Goal: Information Seeking & Learning: Learn about a topic

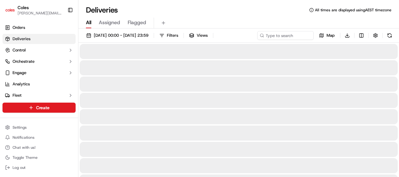
click at [186, 8] on div "Deliveries All times are displayed using AEST timezone" at bounding box center [238, 10] width 320 height 10
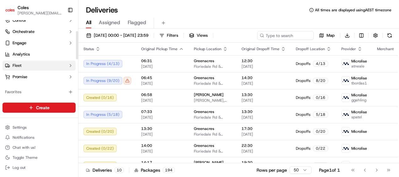
scroll to position [30, 0]
click at [36, 77] on button "Promise" at bounding box center [39, 76] width 73 height 10
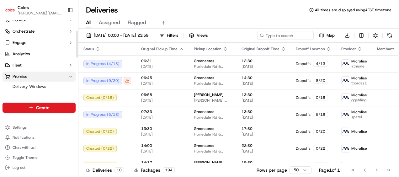
click at [36, 77] on button "Promise" at bounding box center [39, 76] width 73 height 10
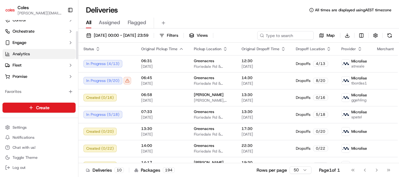
click at [29, 56] on span "Analytics" at bounding box center [21, 54] width 17 height 6
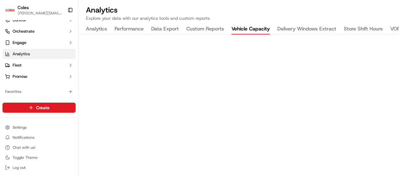
click at [241, 29] on button "Vehicle Capacity" at bounding box center [250, 29] width 38 height 11
click at [301, 13] on h2 "Analytics" at bounding box center [238, 10] width 305 height 10
click at [366, 24] on button "Store Shift Hours" at bounding box center [362, 29] width 39 height 11
click at [301, 24] on button "Delivery Windows Extract" at bounding box center [306, 29] width 59 height 11
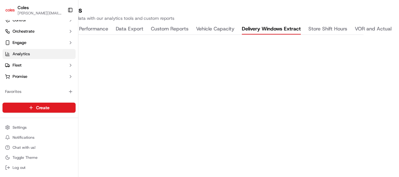
scroll to position [2, 39]
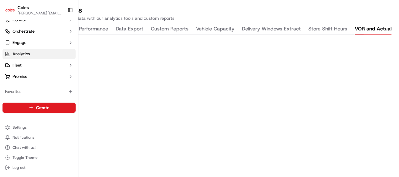
click at [374, 27] on button "VOR and Actual" at bounding box center [372, 29] width 37 height 11
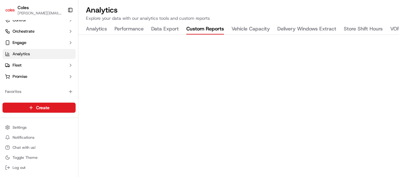
click at [216, 26] on button "Custom Reports" at bounding box center [205, 29] width 38 height 11
click at [171, 25] on button "Data Export" at bounding box center [165, 29] width 28 height 11
click at [128, 24] on button "Performance" at bounding box center [128, 29] width 29 height 11
click at [253, 24] on button "Vehicle Capacity" at bounding box center [250, 29] width 38 height 11
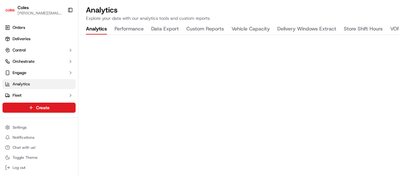
click at [251, 26] on button "Vehicle Capacity" at bounding box center [250, 29] width 38 height 11
click at [106, 30] on button "Analytics" at bounding box center [96, 29] width 21 height 11
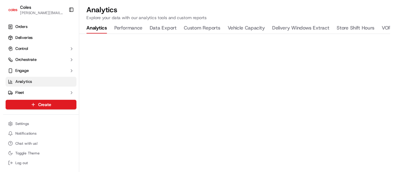
scroll to position [5, 0]
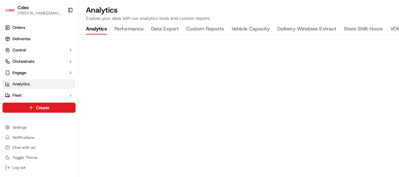
click at [254, 26] on button "Vehicle Capacity" at bounding box center [250, 29] width 38 height 11
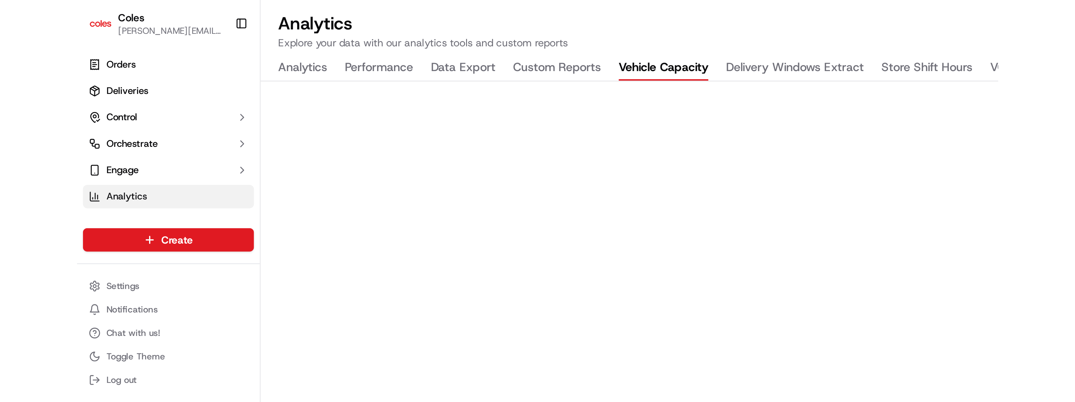
scroll to position [0, 0]
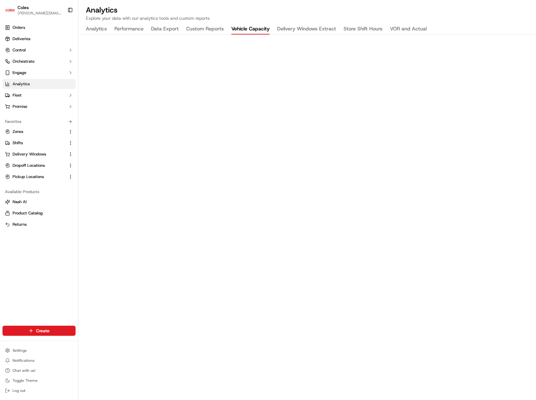
click at [54, 176] on div "Orders Deliveries Control Orchestrate Engage Analytics Fleet Promise Favorites …" at bounding box center [39, 170] width 78 height 300
